Goal: Find specific page/section

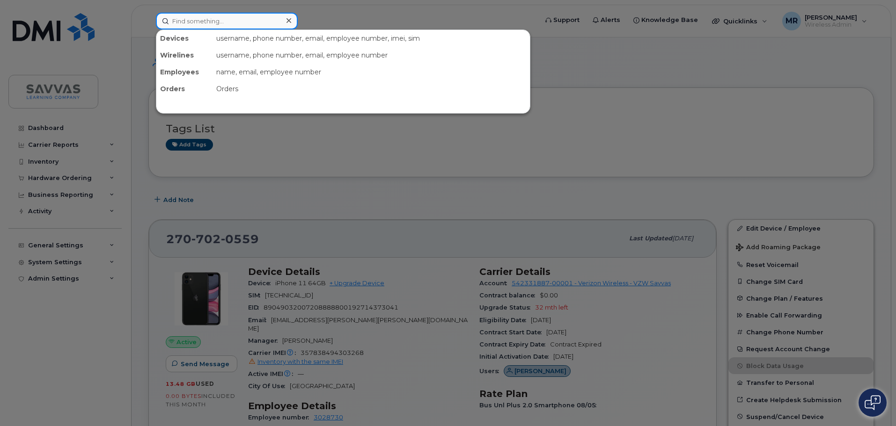
click at [263, 22] on input at bounding box center [227, 21] width 142 height 17
paste input "[PERSON_NAME]"
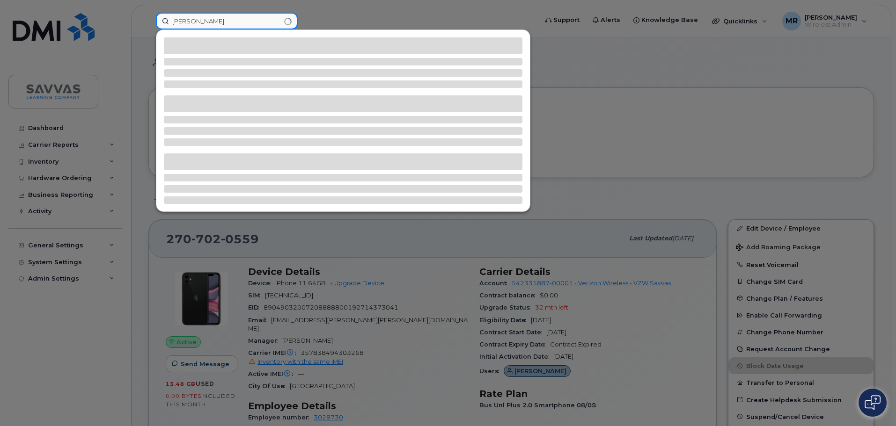
click at [178, 20] on input "[PERSON_NAME]" at bounding box center [227, 21] width 142 height 17
type input "[PERSON_NAME]"
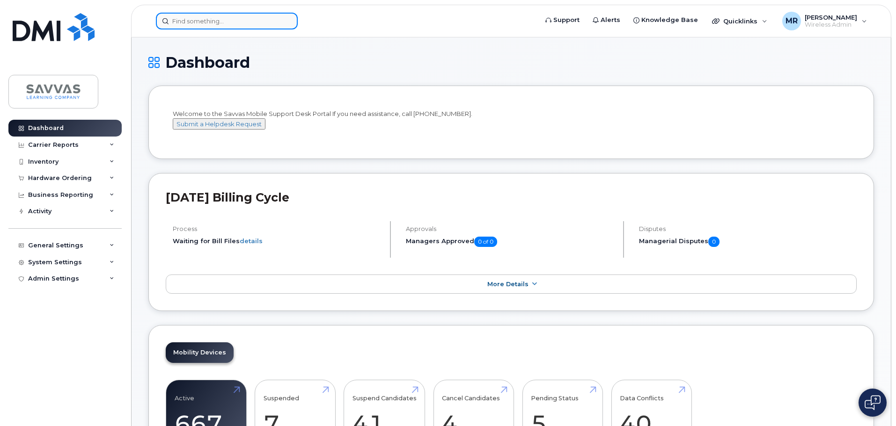
click at [227, 23] on input at bounding box center [227, 21] width 142 height 17
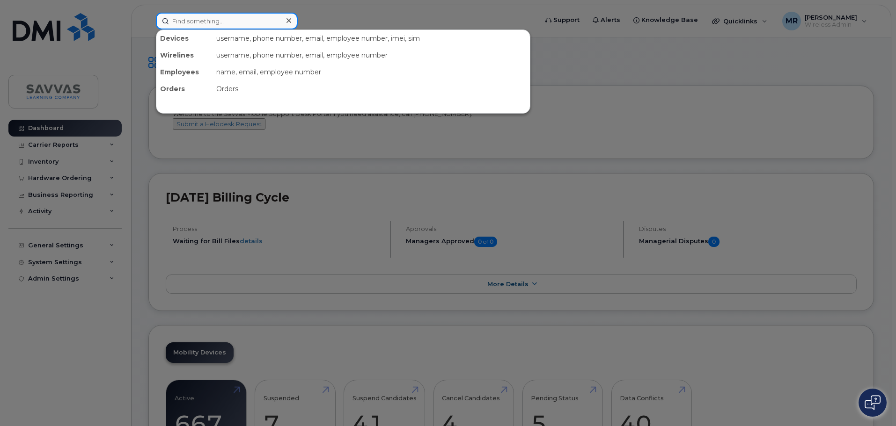
paste input "[PERSON_NAME]"
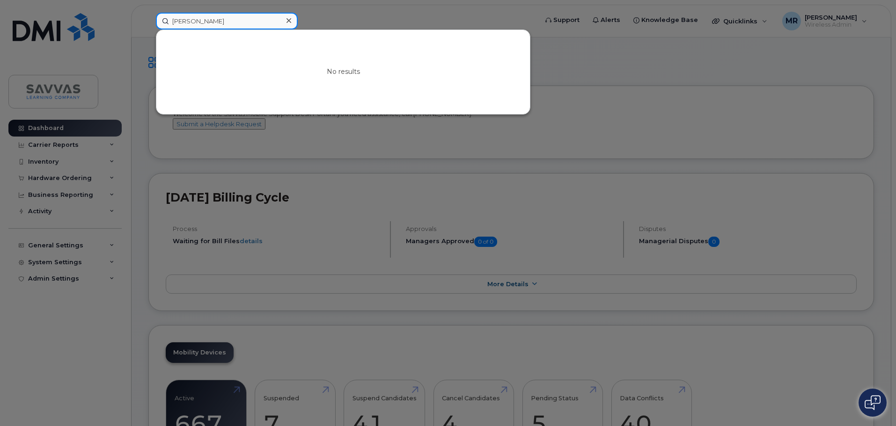
click at [183, 20] on input "[PERSON_NAME]" at bounding box center [227, 21] width 142 height 17
click at [262, 22] on input "[PERSON_NAME]" at bounding box center [227, 21] width 142 height 17
type input "[PERSON_NAME]"
click at [287, 21] on icon at bounding box center [288, 20] width 5 height 7
